Goal: Task Accomplishment & Management: Manage account settings

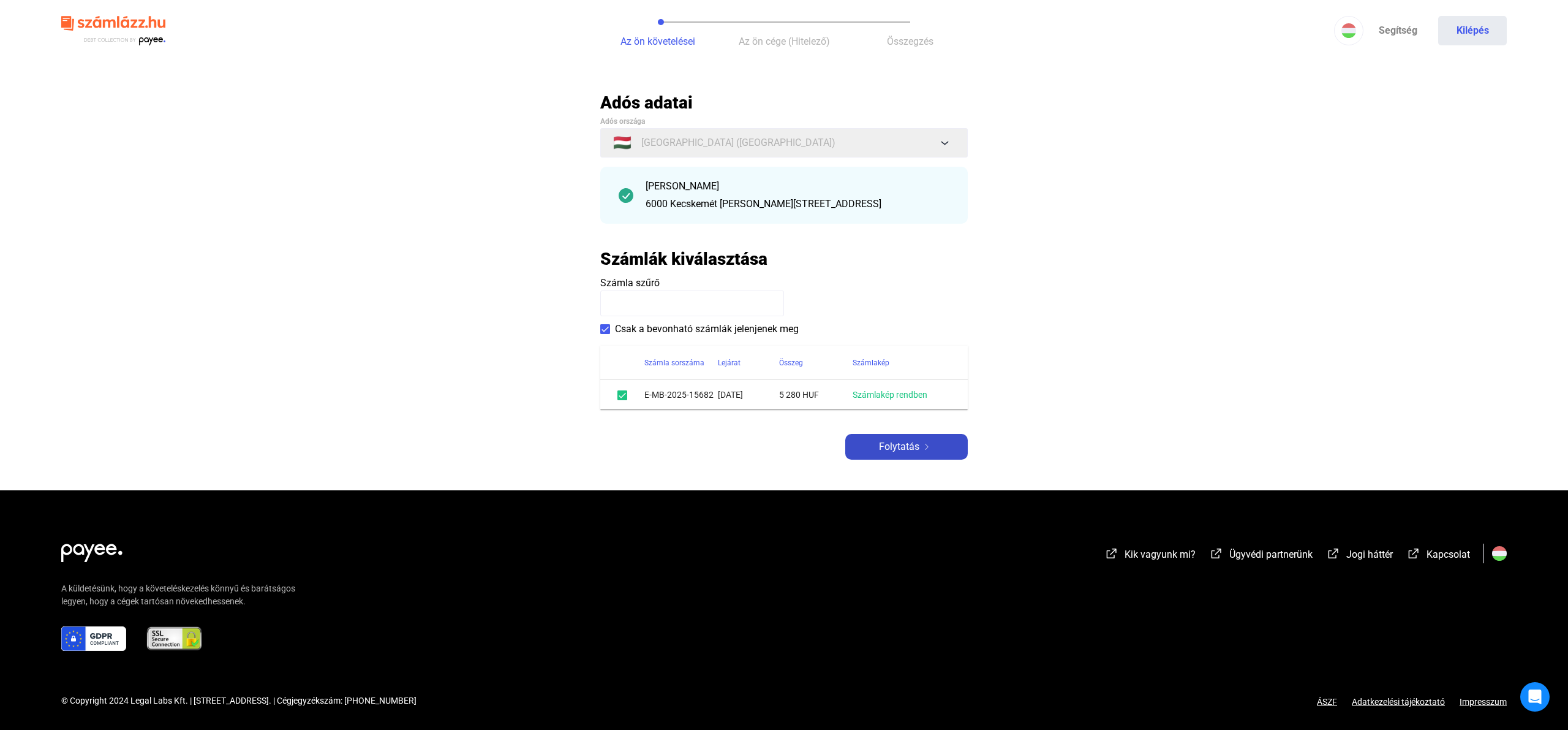
click at [896, 452] on span "Folytatás" at bounding box center [899, 447] width 40 height 15
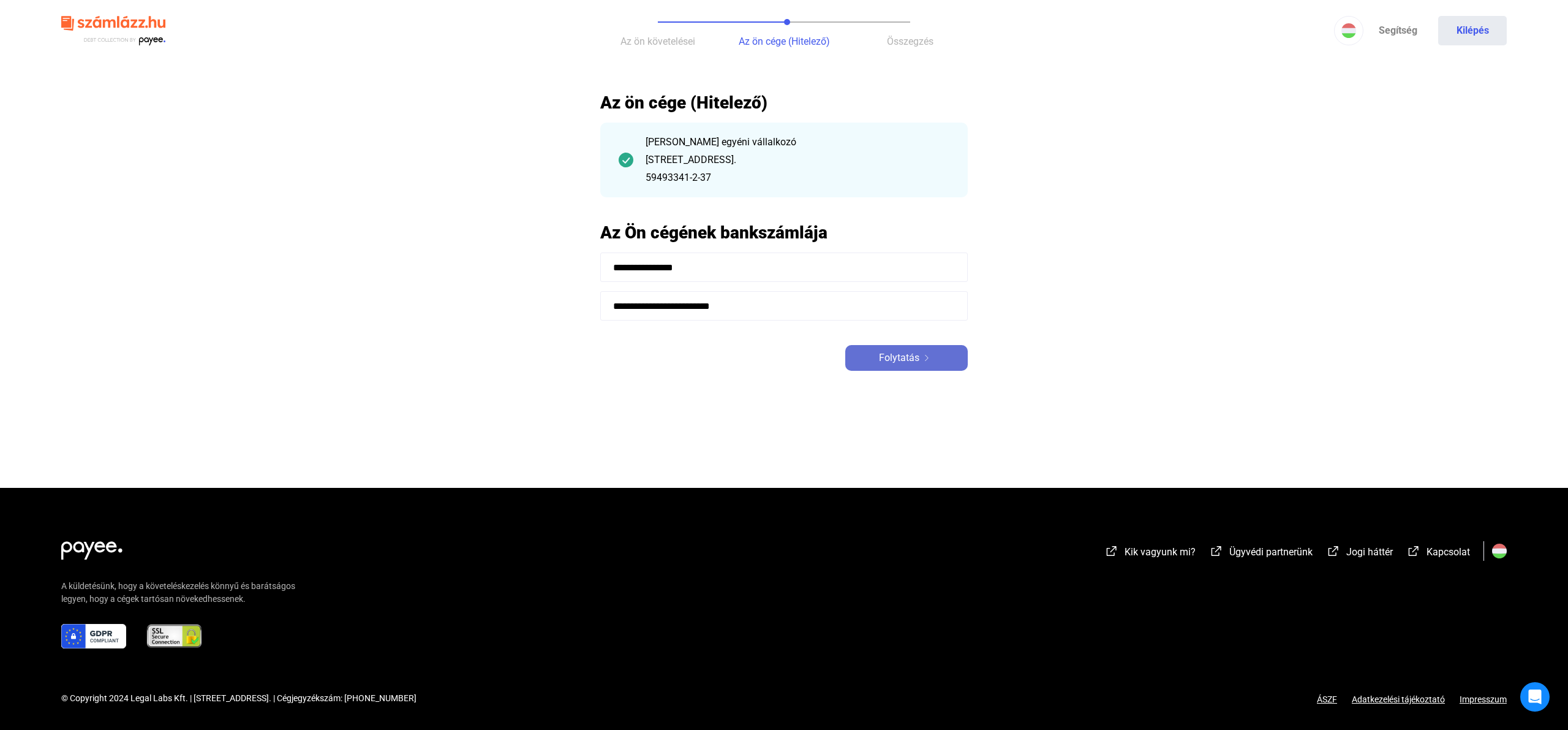
click at [898, 364] on span "Folytatás" at bounding box center [899, 358] width 40 height 15
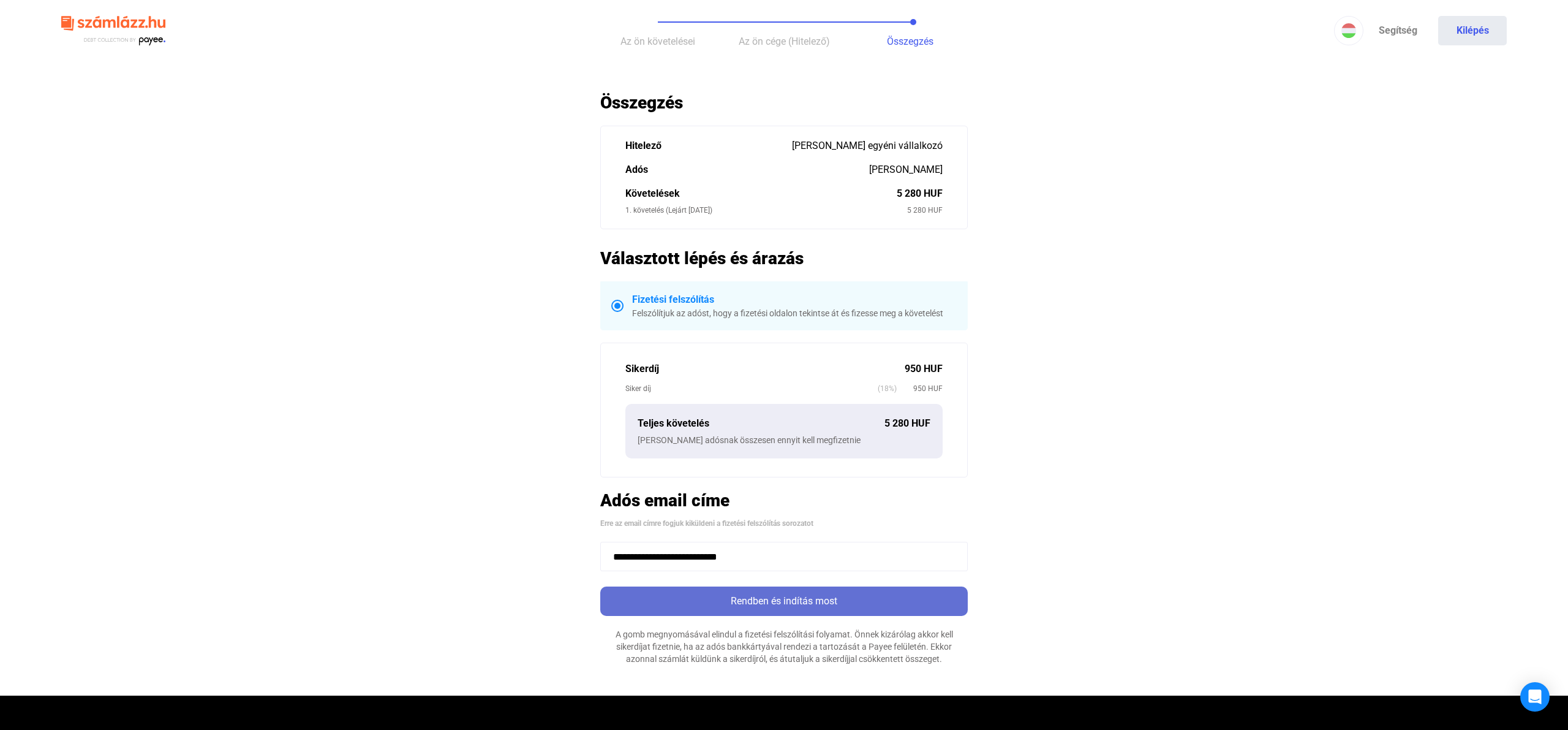
click at [752, 596] on div "Rendben és indítás most" at bounding box center [784, 601] width 360 height 15
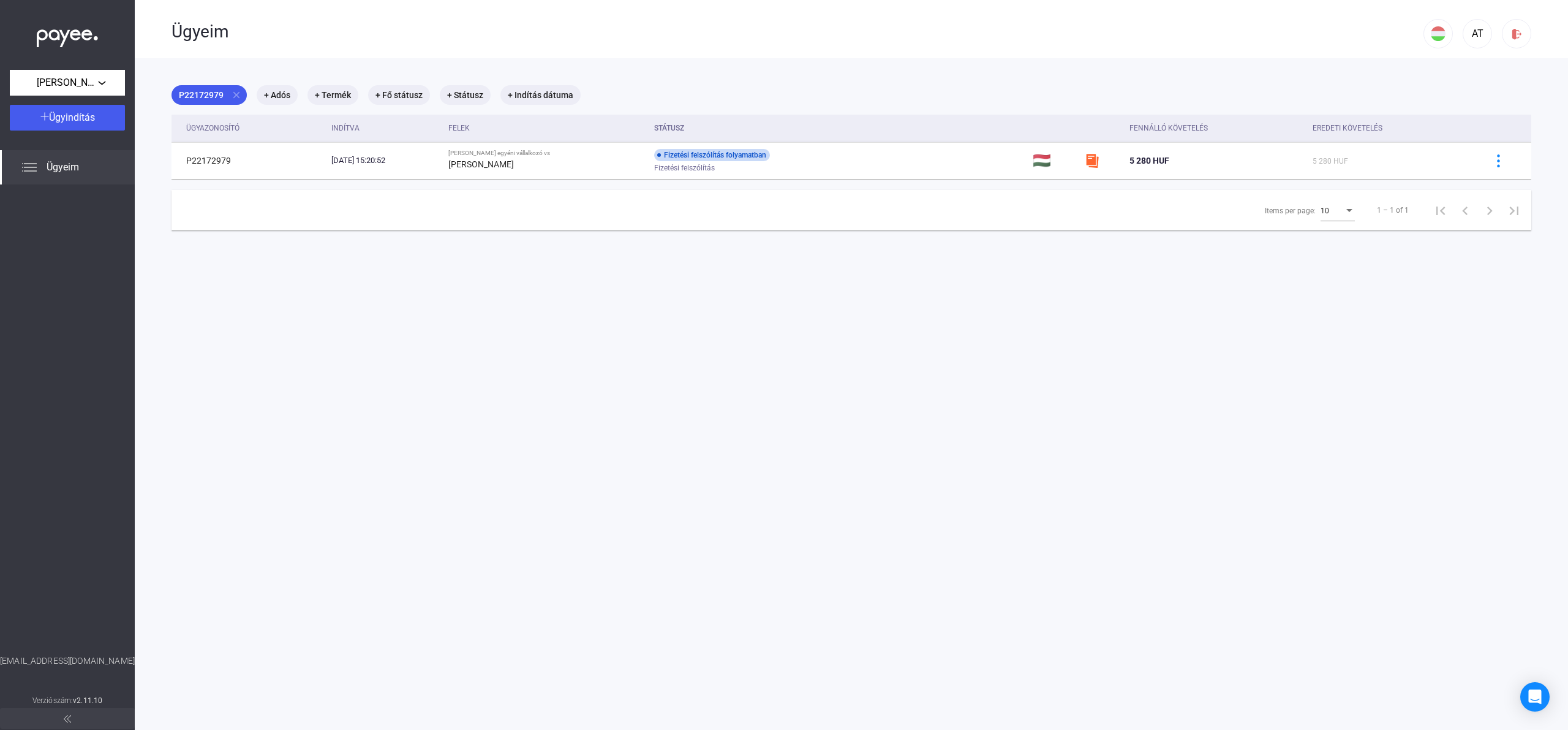
drag, startPoint x: 92, startPoint y: 191, endPoint x: 92, endPoint y: 182, distance: 9.0
click at [95, 191] on div at bounding box center [67, 419] width 135 height 470
click at [91, 181] on div "Ügyeim" at bounding box center [67, 167] width 135 height 34
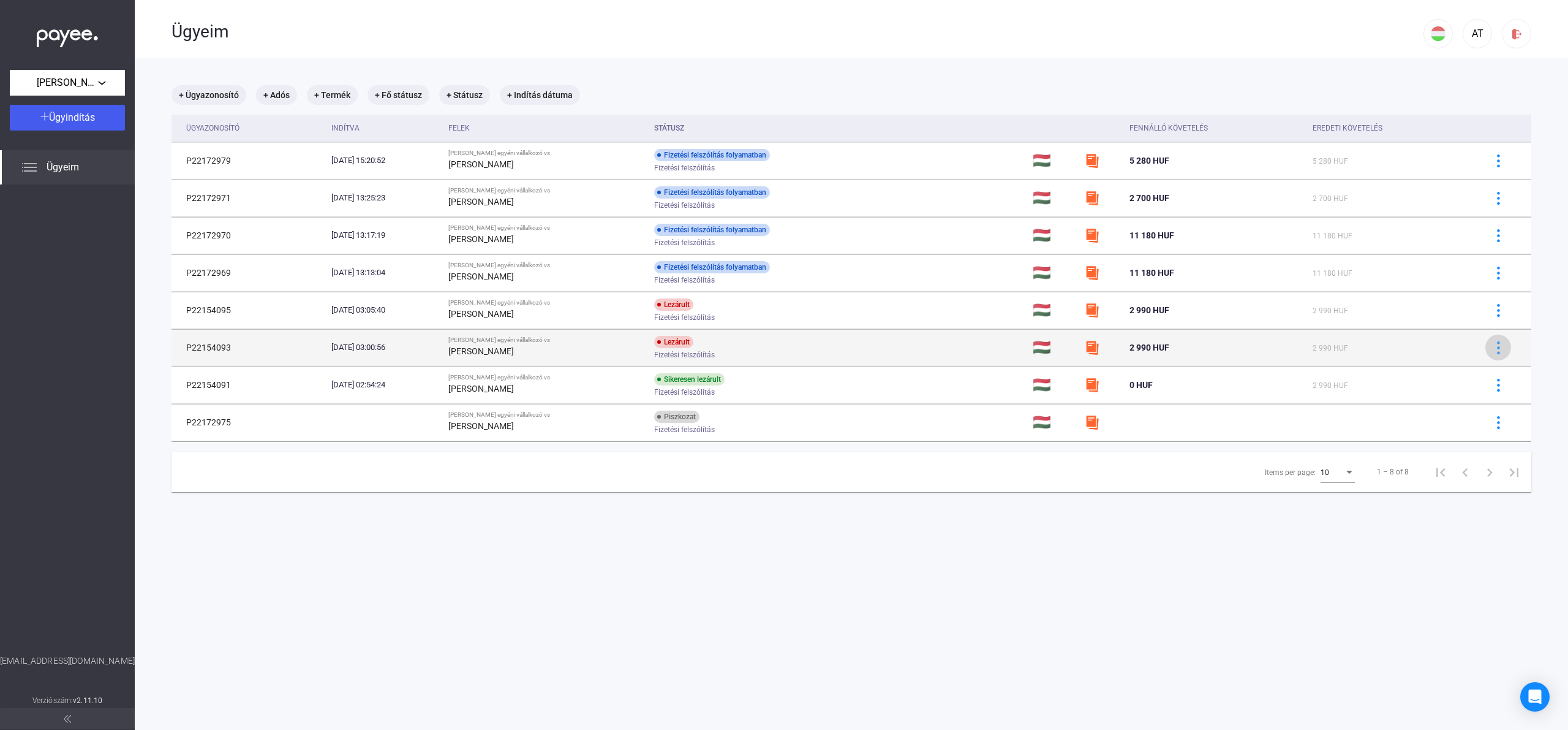
click at [1504, 345] on img at bounding box center [1498, 348] width 13 height 13
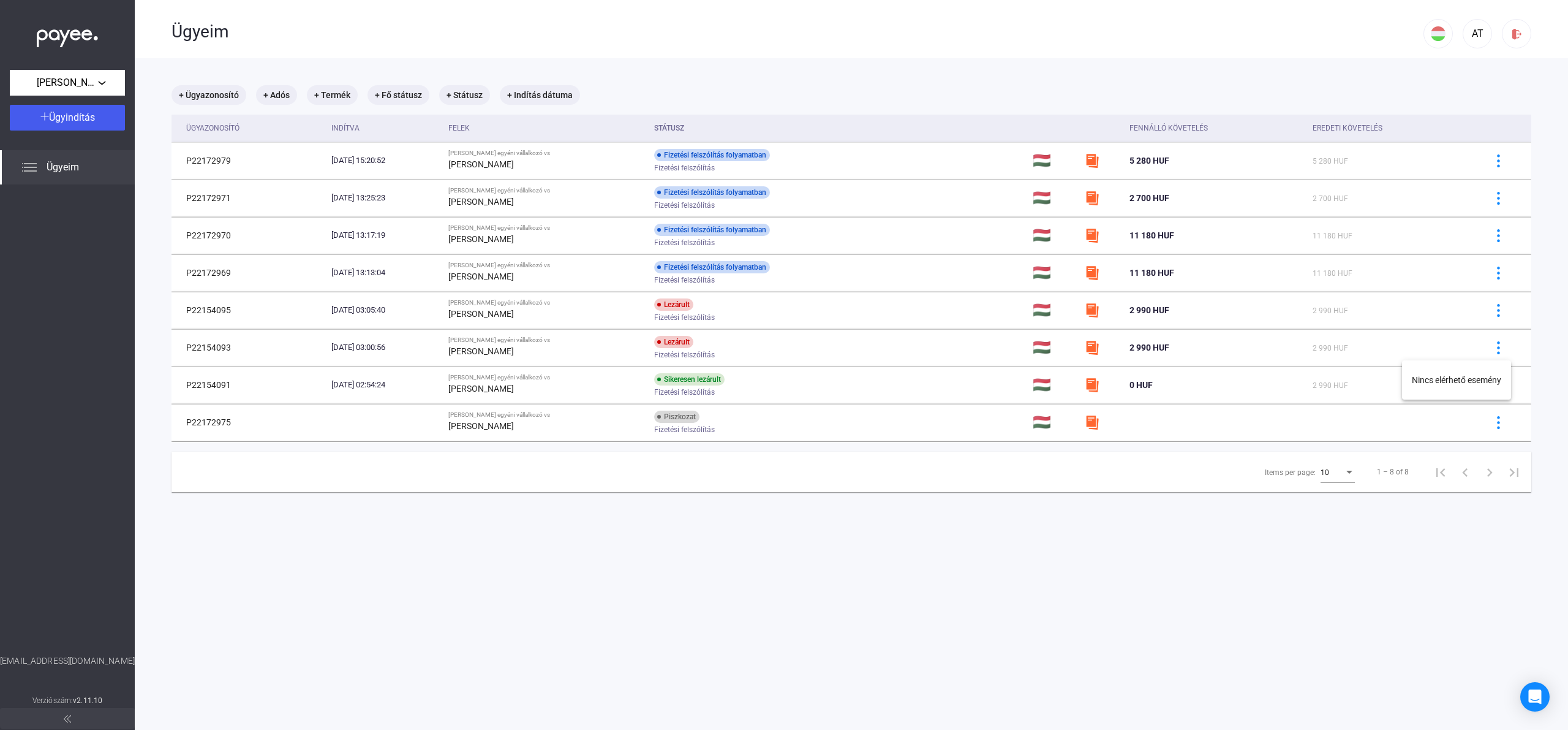
click at [1488, 316] on div at bounding box center [784, 365] width 1568 height 730
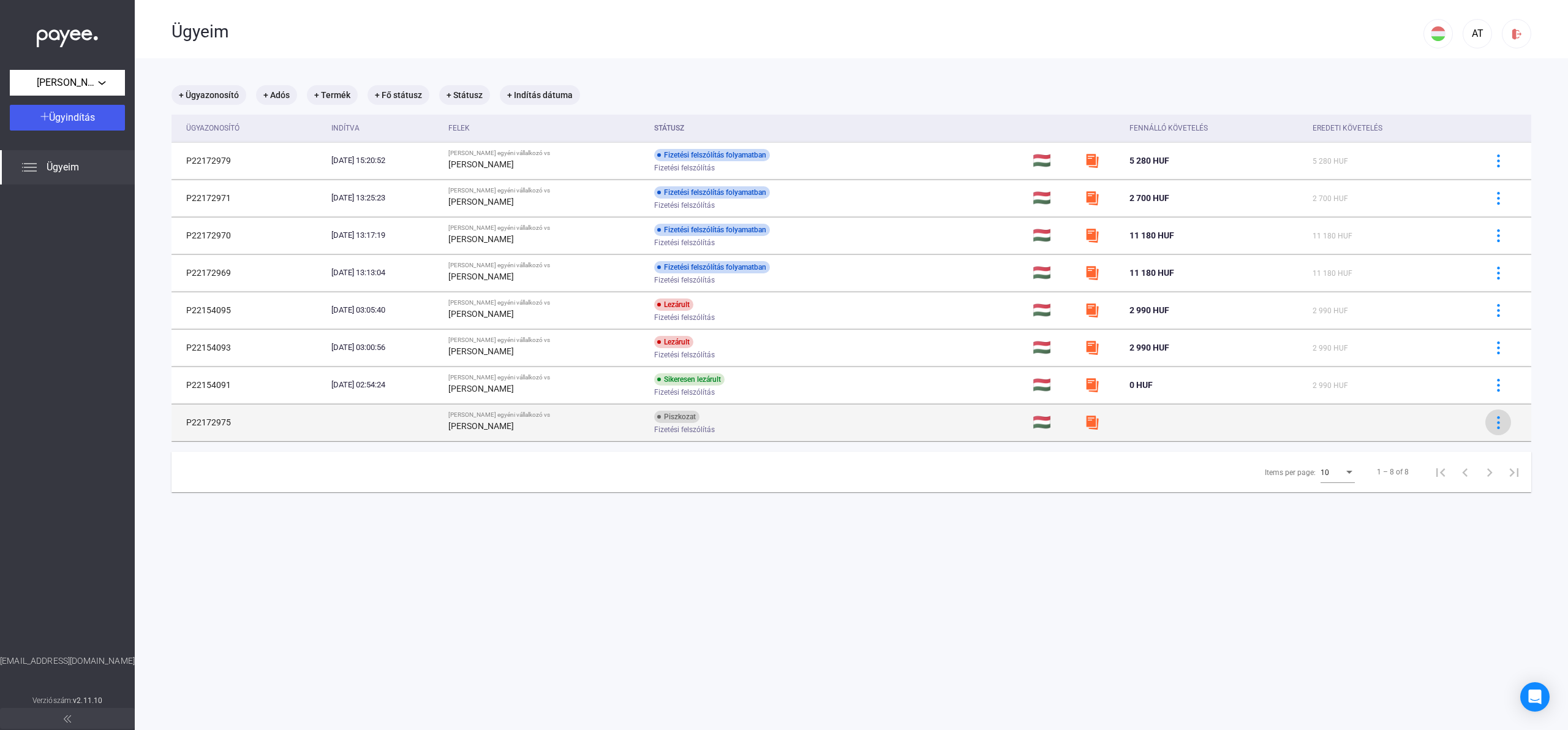
drag, startPoint x: 1514, startPoint y: 419, endPoint x: 1503, endPoint y: 419, distance: 11.0
click at [1507, 419] on td at bounding box center [1503, 422] width 57 height 37
click at [1494, 422] on img at bounding box center [1498, 422] width 13 height 13
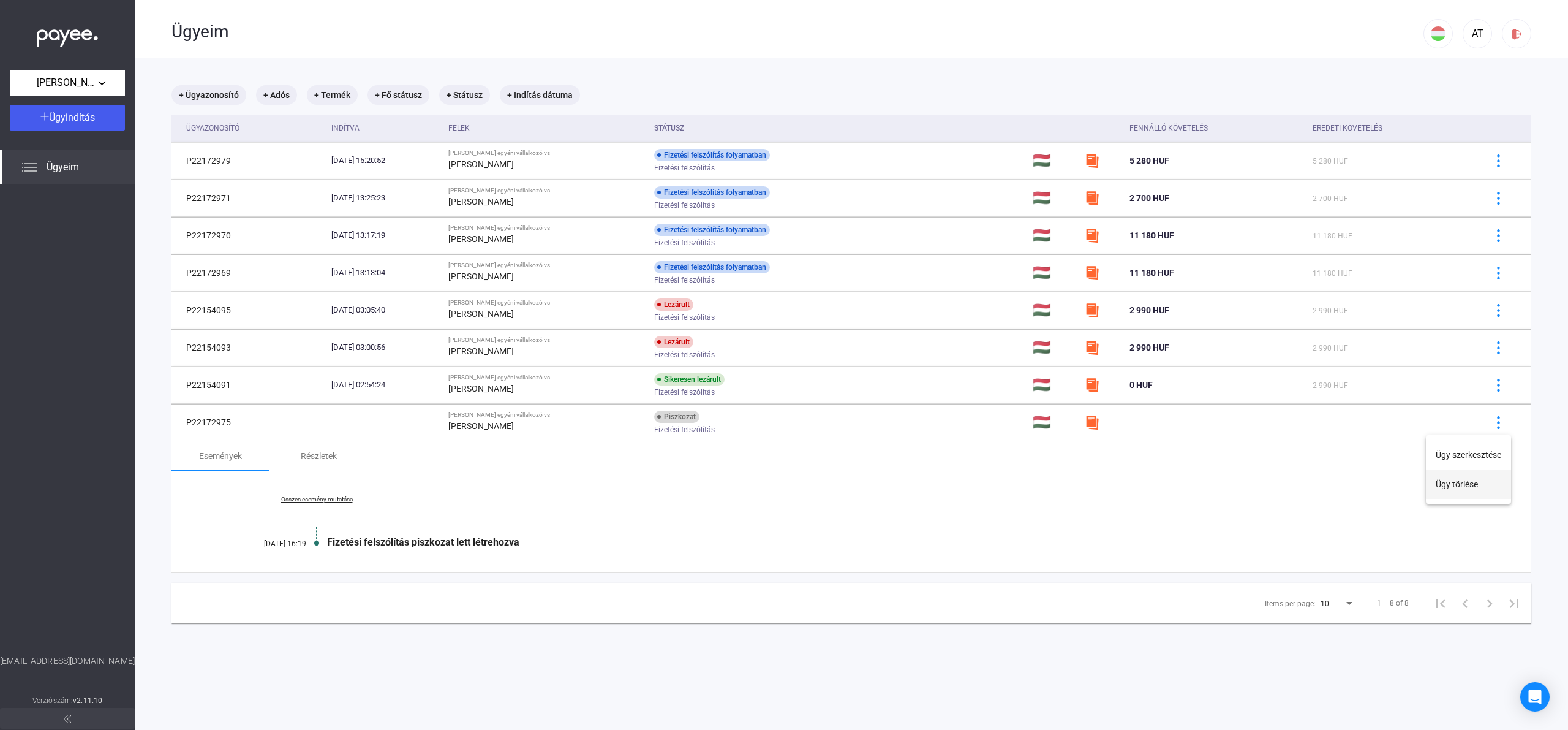
click at [1454, 485] on button "Ügy törlése" at bounding box center [1467, 484] width 85 height 29
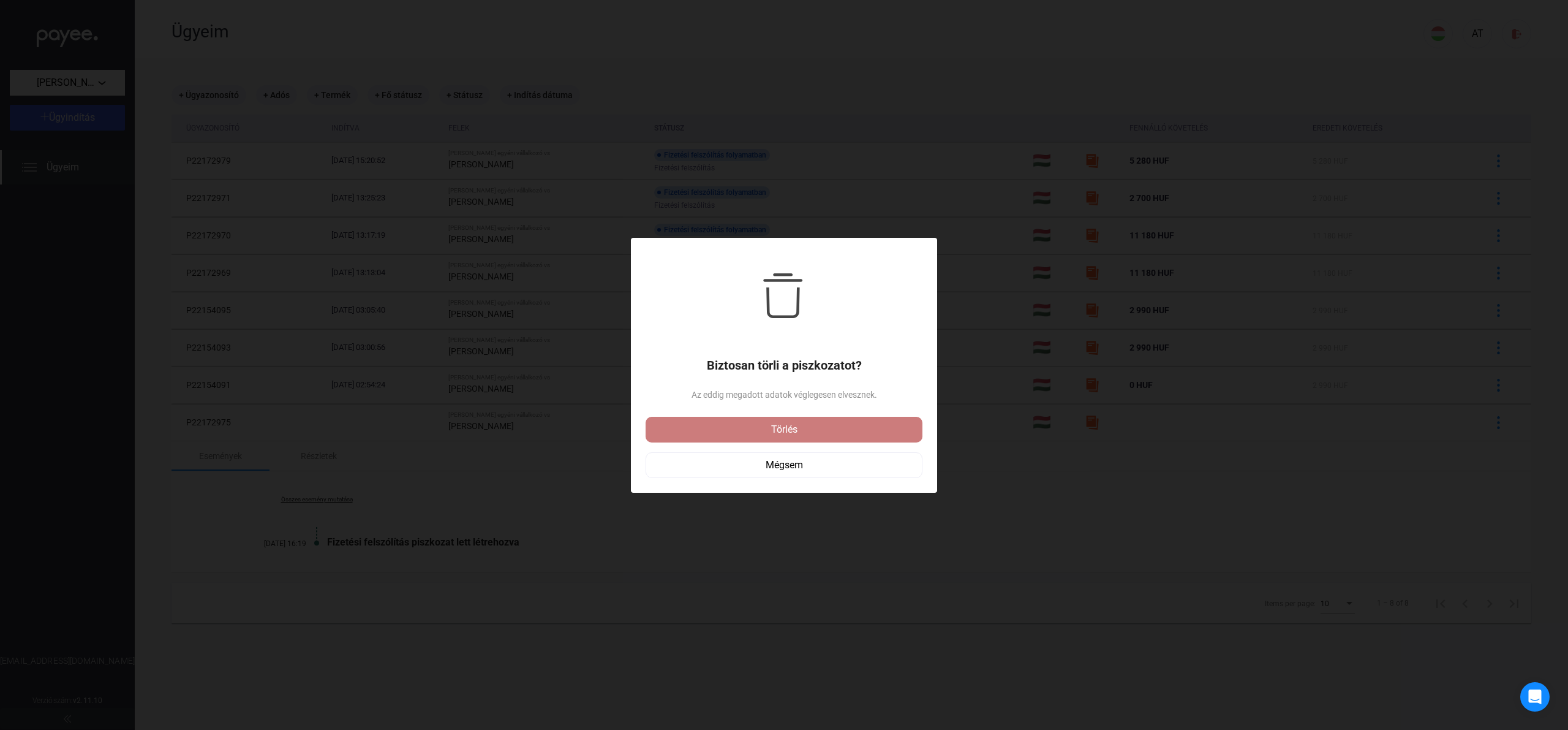
click at [787, 419] on button "Törlés" at bounding box center [784, 430] width 276 height 26
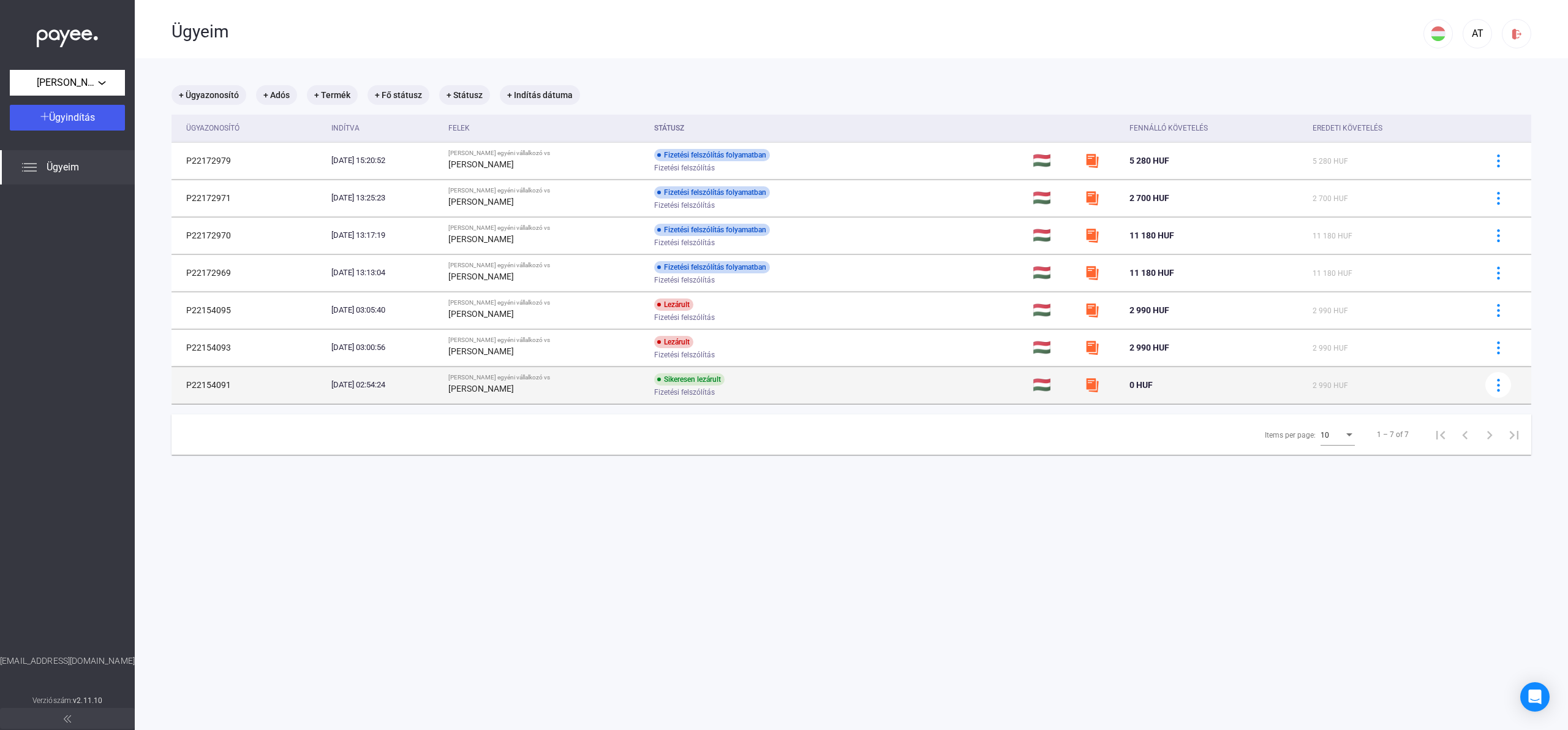
click at [1257, 383] on div "0 HUF" at bounding box center [1216, 385] width 173 height 15
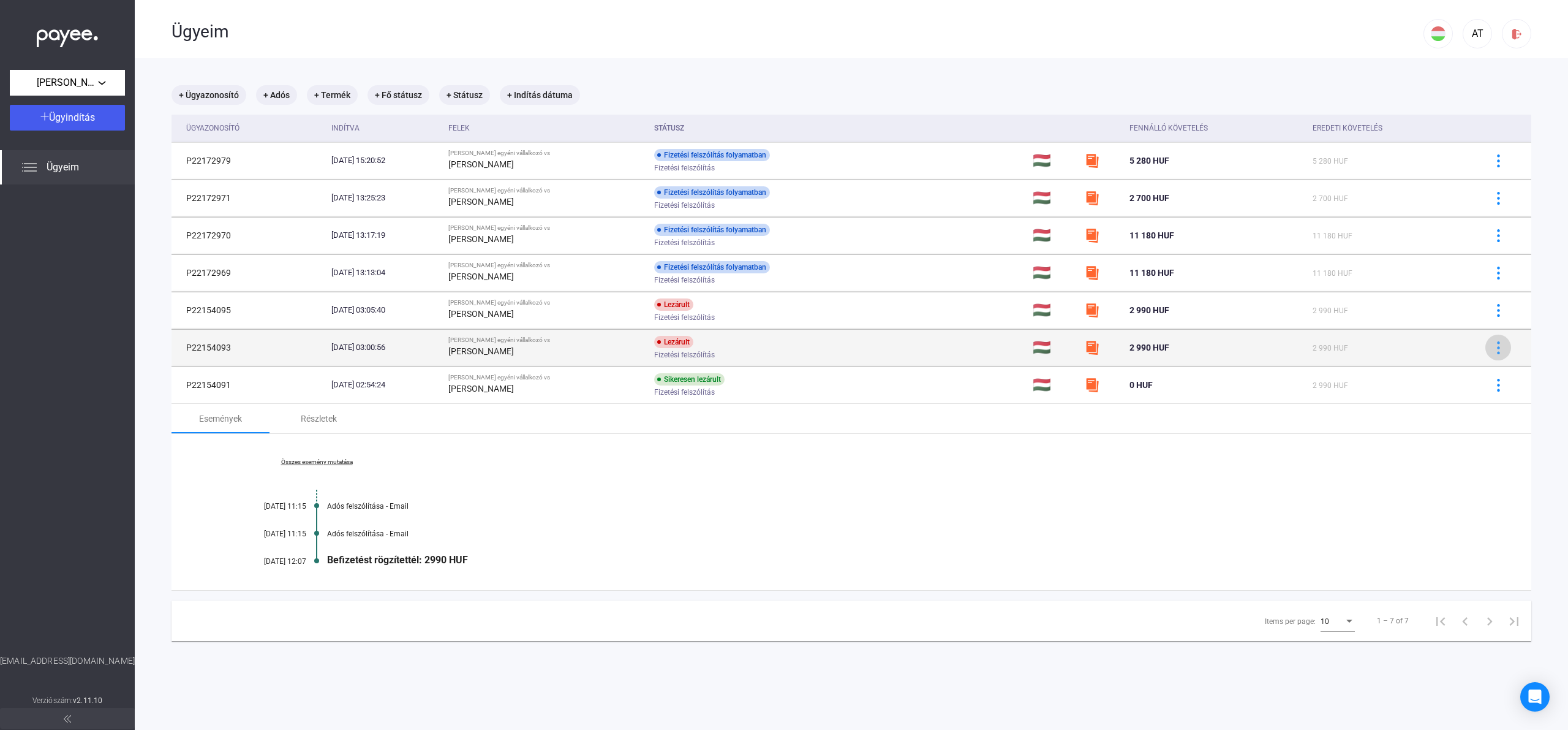
click at [1507, 346] on div at bounding box center [1498, 348] width 18 height 13
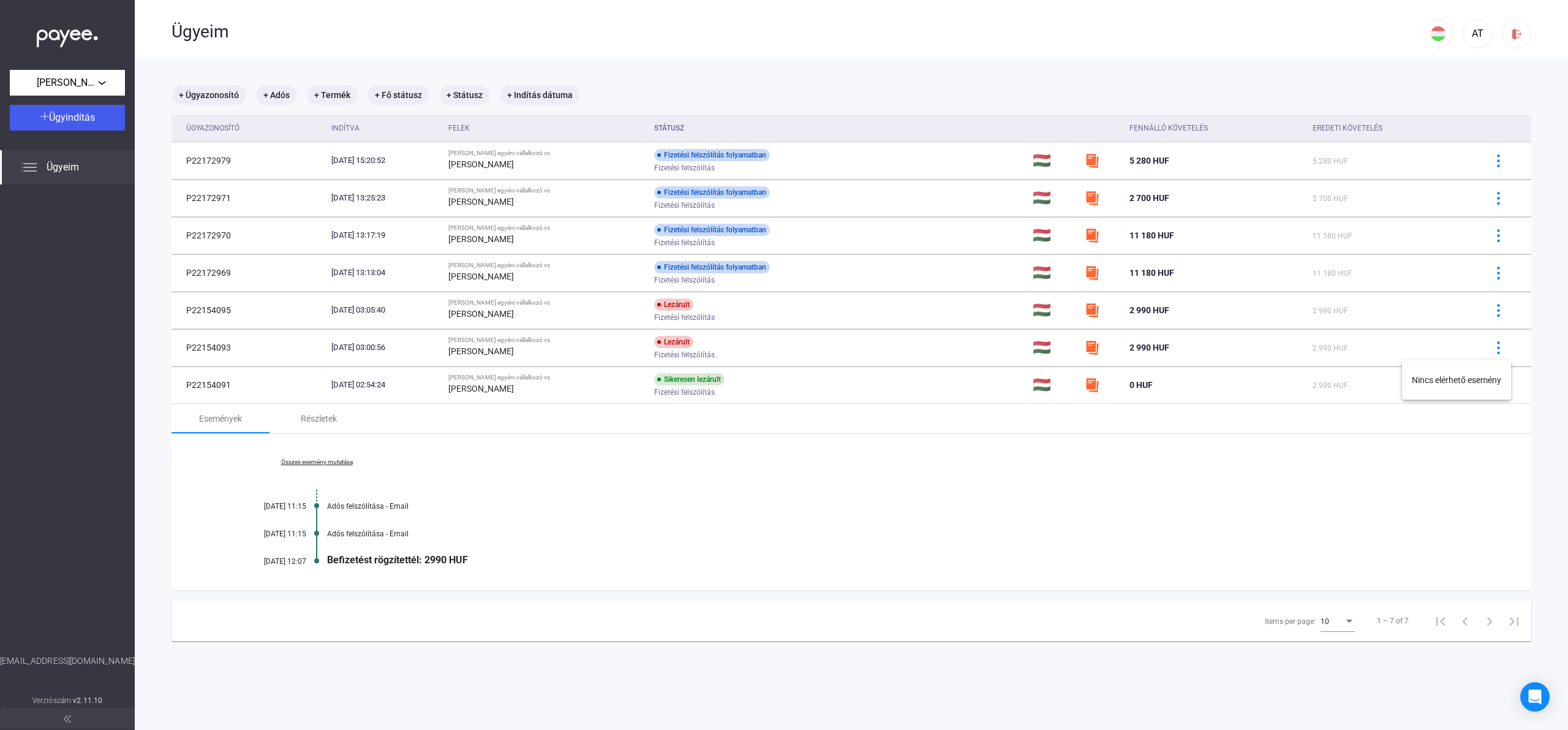
click at [1070, 465] on div at bounding box center [784, 365] width 1568 height 730
